Goal: Communication & Community: Connect with others

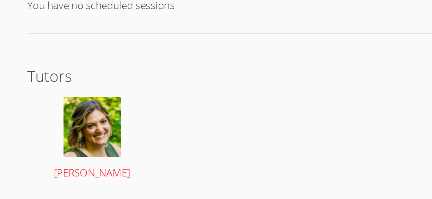
scroll to position [172, 0]
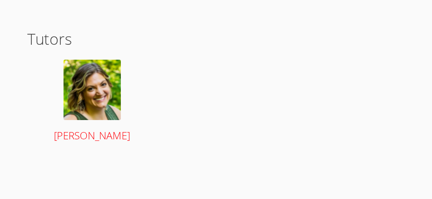
click at [106, 117] on img at bounding box center [99, 133] width 35 height 36
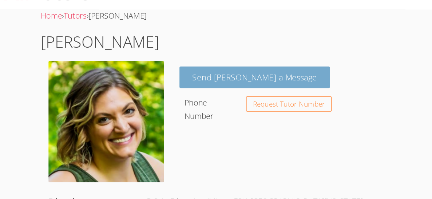
click at [220, 87] on link "Send [PERSON_NAME] a Message" at bounding box center [229, 80] width 119 height 17
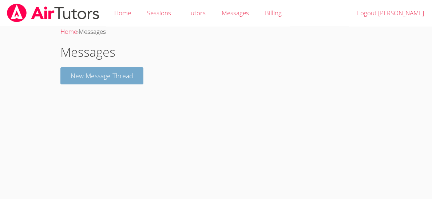
click at [110, 71] on button "New Message Thread" at bounding box center [101, 75] width 83 height 17
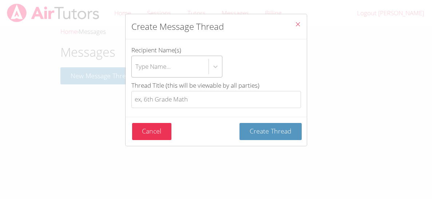
click at [173, 69] on div "Type Name..." at bounding box center [170, 66] width 77 height 21
click at [136, 69] on input "Recipient Name(s) Type Name..." at bounding box center [135, 66] width 1 height 17
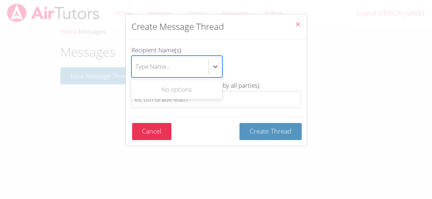
click at [209, 73] on div "btn solid blue btn-info" at bounding box center [215, 66] width 13 height 21
click at [136, 73] on input "Recipient Name(s) Use Up and Down to choose options, press Enter to select the …" at bounding box center [135, 66] width 1 height 17
click at [221, 71] on div "btn solid blue btn-info" at bounding box center [215, 66] width 13 height 13
click at [136, 71] on input "Recipient Name(s) Select is focused ,type to refine list, press Down to open th…" at bounding box center [135, 66] width 1 height 17
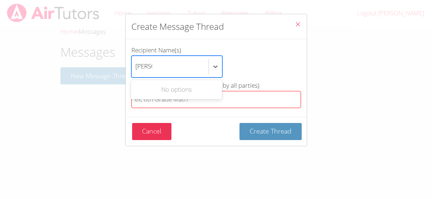
type input "[PERSON_NAME]"
click at [259, 104] on input "Thread Title (this will be viewable by all parties)" at bounding box center [216, 99] width 170 height 17
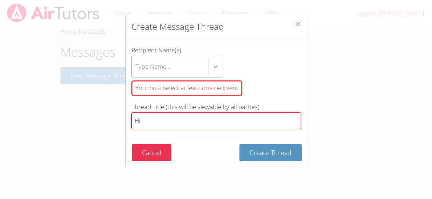
type input "Hi"
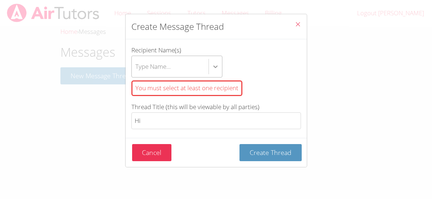
click at [212, 66] on icon "btn solid blue btn-info" at bounding box center [215, 66] width 7 height 7
click at [136, 66] on input "Recipient Name(s) Type Name... You must select at least one recipient" at bounding box center [135, 66] width 1 height 17
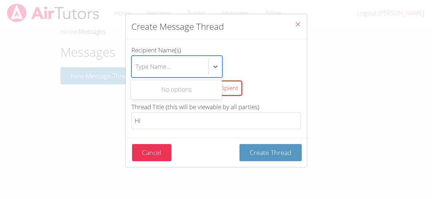
click at [299, 30] on button "Close" at bounding box center [298, 25] width 18 height 22
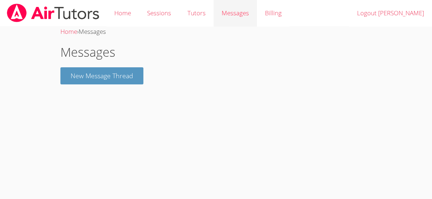
click at [241, 10] on span "Messages" at bounding box center [235, 13] width 27 height 8
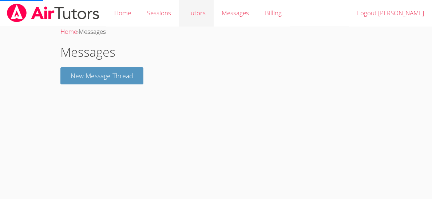
click at [206, 9] on link "Tutors" at bounding box center [196, 13] width 34 height 27
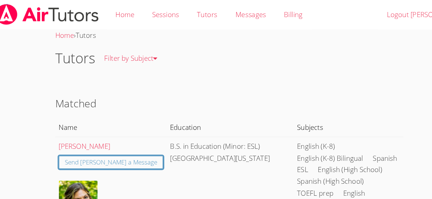
click at [47, 16] on img at bounding box center [53, 13] width 94 height 19
